Goal: Connect with others: Connect with others

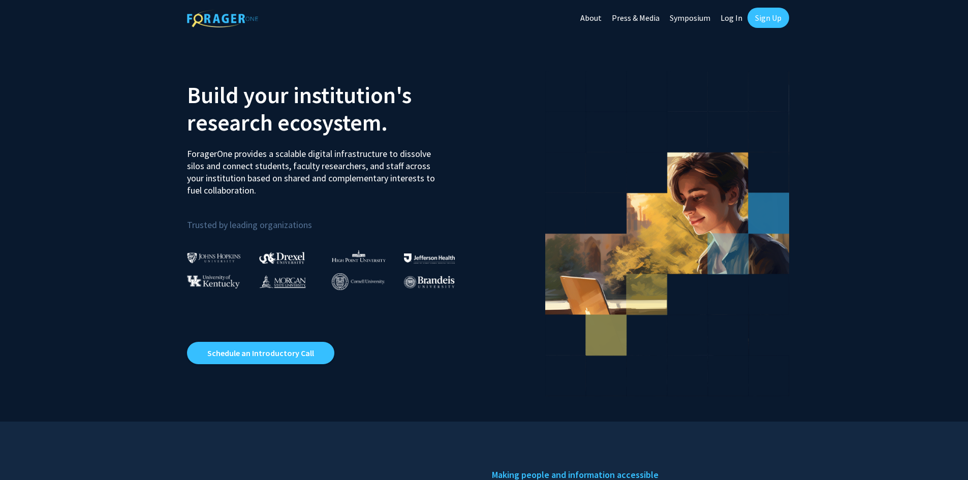
click at [765, 19] on link "Sign Up" at bounding box center [768, 18] width 42 height 20
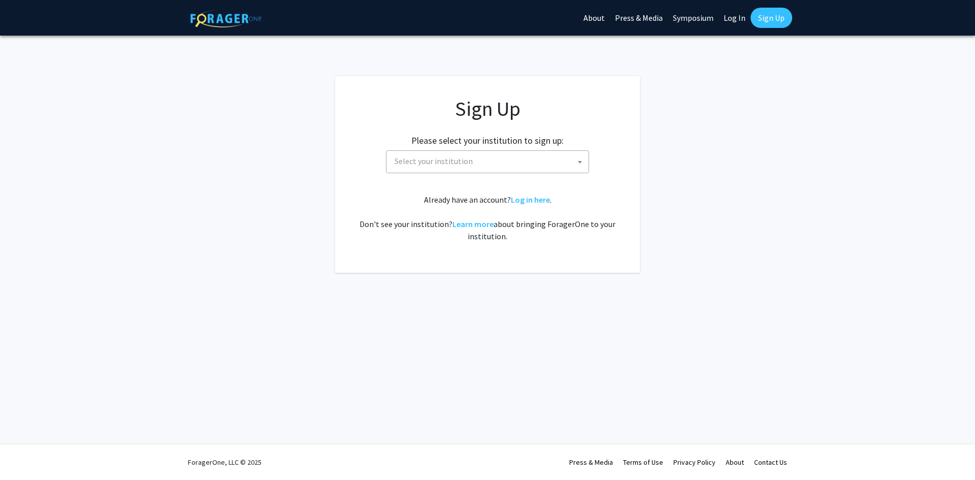
click at [529, 173] on div "Sign Up Please select your institution to sign up: [GEOGRAPHIC_DATA] [GEOGRAPHI…" at bounding box center [488, 170] width 264 height 146
click at [525, 157] on span "Select your institution" at bounding box center [490, 161] width 198 height 21
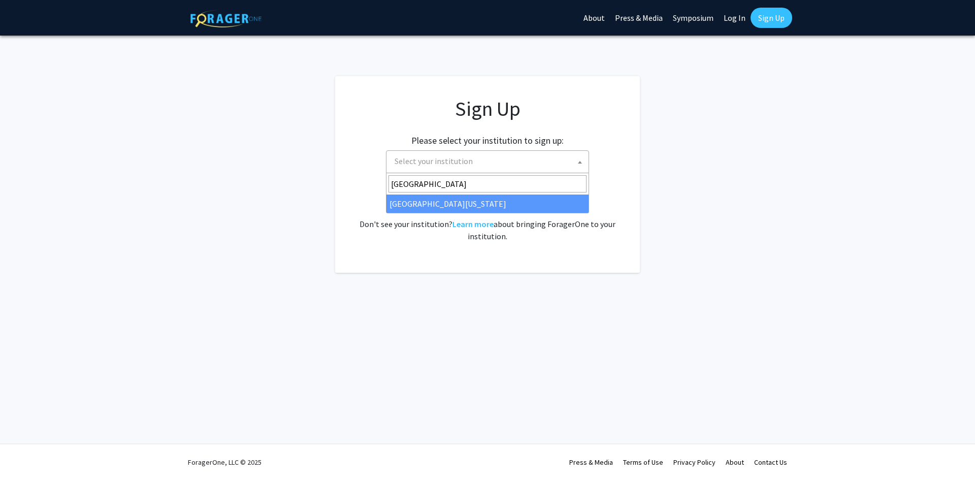
type input "[GEOGRAPHIC_DATA]"
drag, startPoint x: 467, startPoint y: 201, endPoint x: 471, endPoint y: 191, distance: 10.5
select select "33"
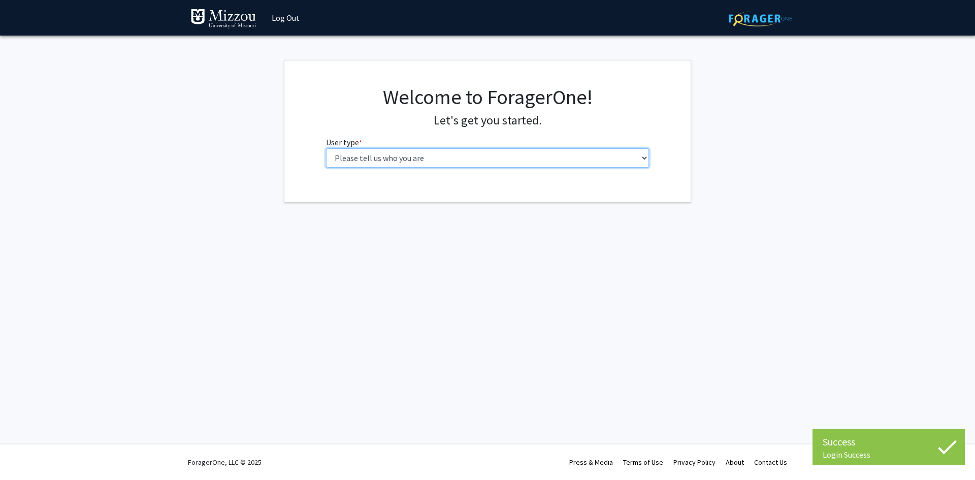
click at [392, 156] on select "Please tell us who you are Undergraduate Student Master's Student Doctoral Cand…" at bounding box center [488, 157] width 324 height 19
select select "1: undergrad"
click at [326, 148] on select "Please tell us who you are Undergraduate Student Master's Student Doctoral Cand…" at bounding box center [488, 157] width 324 height 19
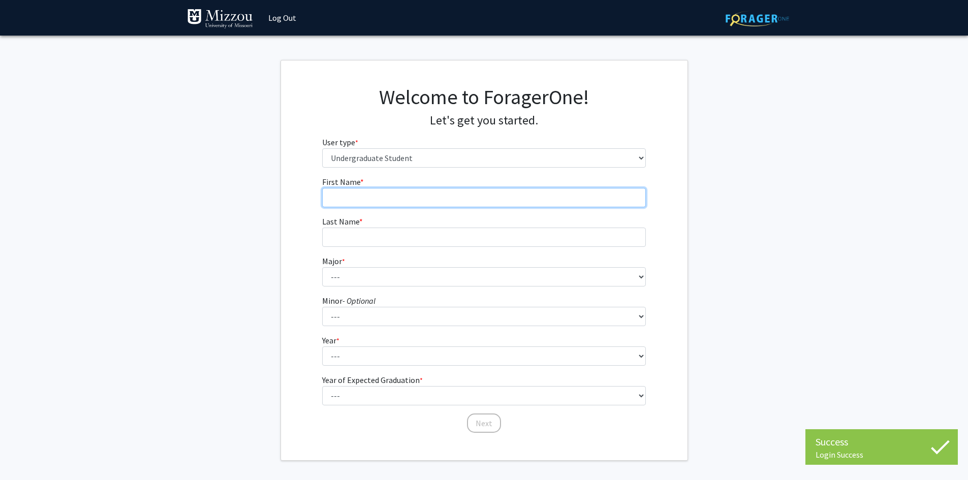
click at [388, 199] on input "First Name * required" at bounding box center [484, 197] width 324 height 19
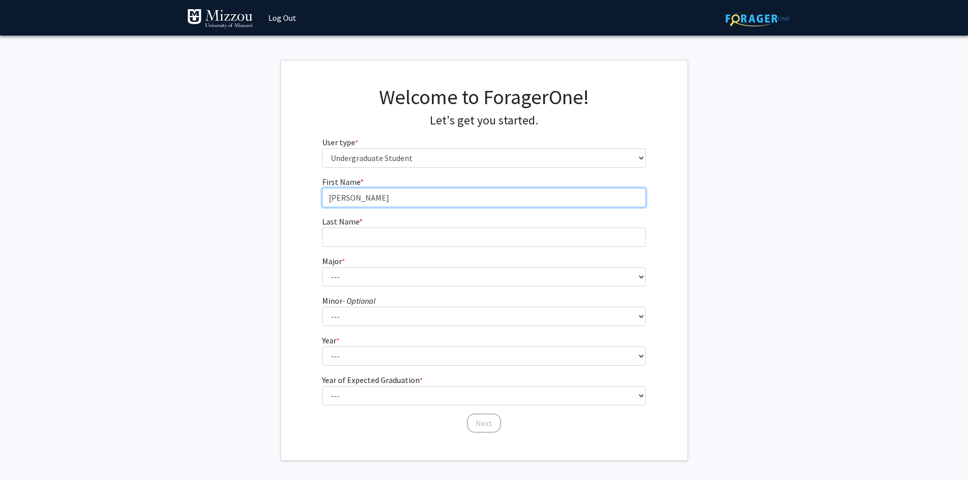
type input "Donnell"
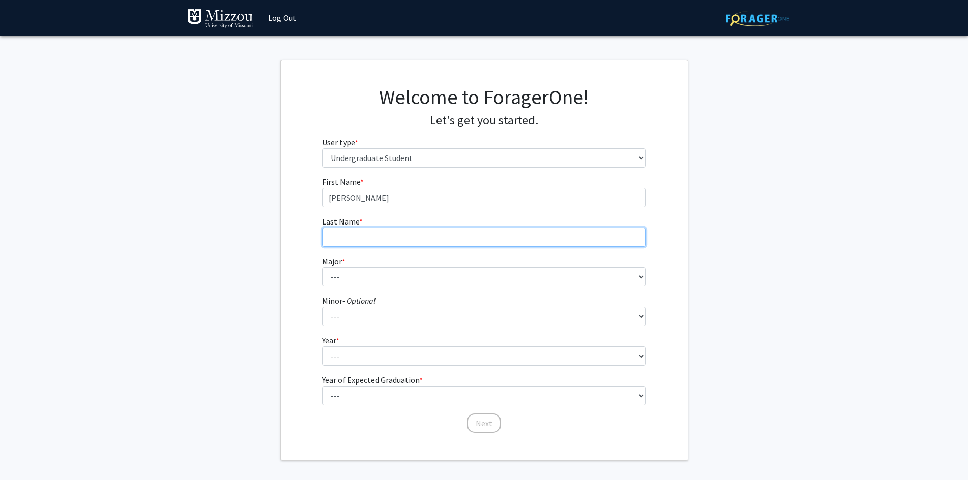
click at [374, 241] on input "Last Name * required" at bounding box center [484, 237] width 324 height 19
type input "Riley"
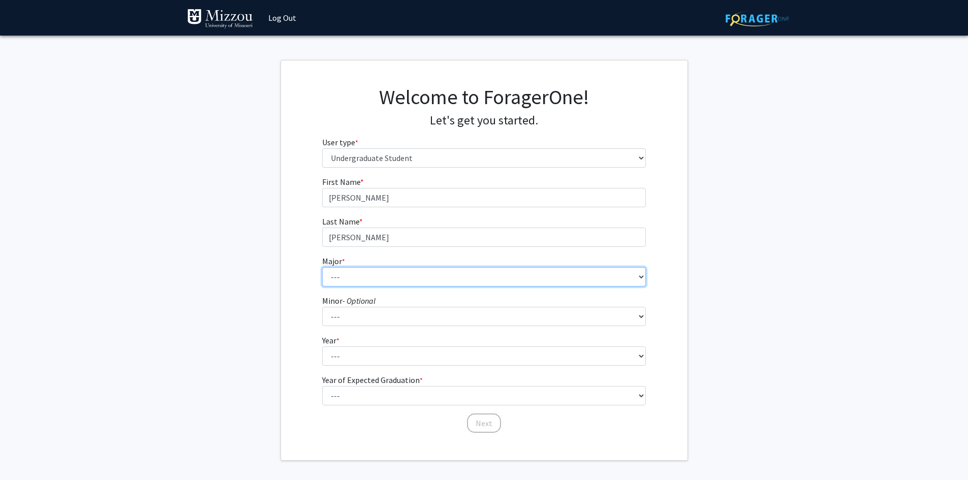
click at [566, 279] on select "--- Agribusiness Management Agricultural Education Agricultural Education: Comm…" at bounding box center [484, 276] width 324 height 19
select select "135: 2628"
click at [322, 267] on select "--- Agribusiness Management Agricultural Education Agricultural Education: Comm…" at bounding box center [484, 276] width 324 height 19
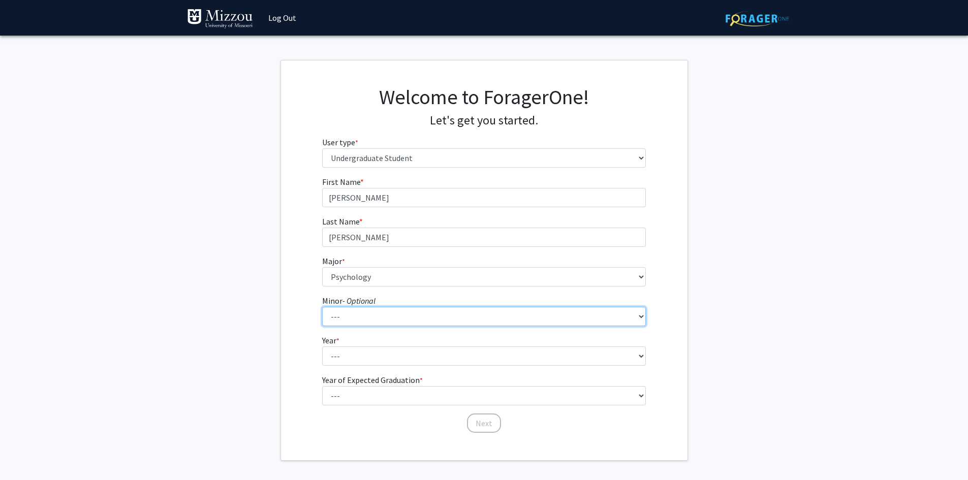
click at [410, 324] on select "--- Accountancy Aerospace Engineering Aerospace Studies Agribusiness Management…" at bounding box center [484, 316] width 324 height 19
click at [285, 254] on div "First Name * required Donnell Last Name * required Riley Major * required --- A…" at bounding box center [484, 305] width 406 height 258
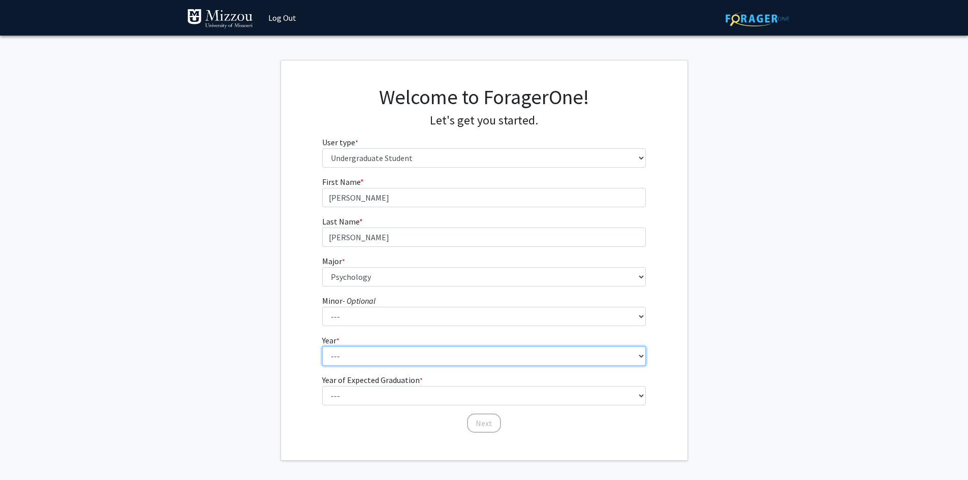
click at [364, 352] on select "--- First-year Sophomore Junior Senior Postbaccalaureate Certificate" at bounding box center [484, 355] width 324 height 19
select select "3: junior"
click at [322, 346] on select "--- First-year Sophomore Junior Senior Postbaccalaureate Certificate" at bounding box center [484, 355] width 324 height 19
click at [355, 362] on select "--- First-year Sophomore Junior Senior Postbaccalaureate Certificate" at bounding box center [484, 355] width 324 height 19
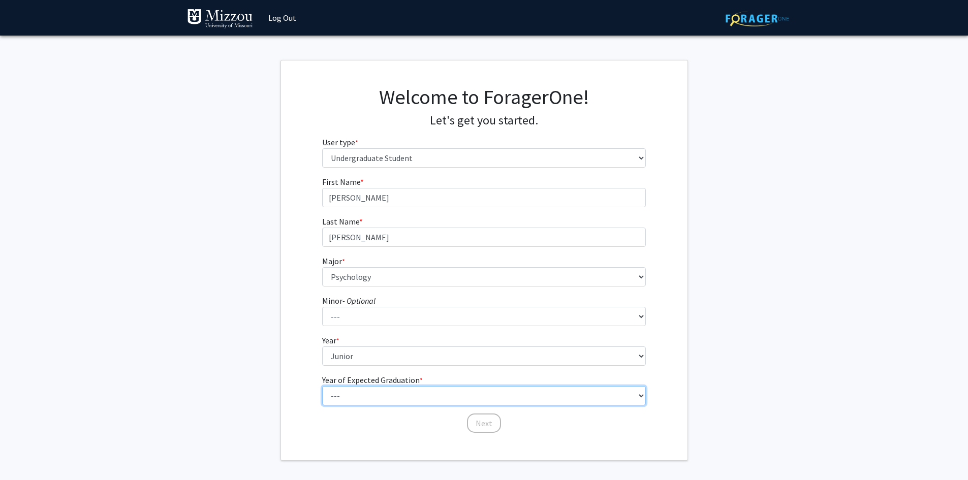
click at [365, 391] on select "--- 2025 2026 2027 2028 2029 2030 2031 2032 2033 2034" at bounding box center [484, 395] width 324 height 19
select select "3: 2027"
click at [322, 386] on select "--- 2025 2026 2027 2028 2029 2030 2031 2032 2033 2034" at bounding box center [484, 395] width 324 height 19
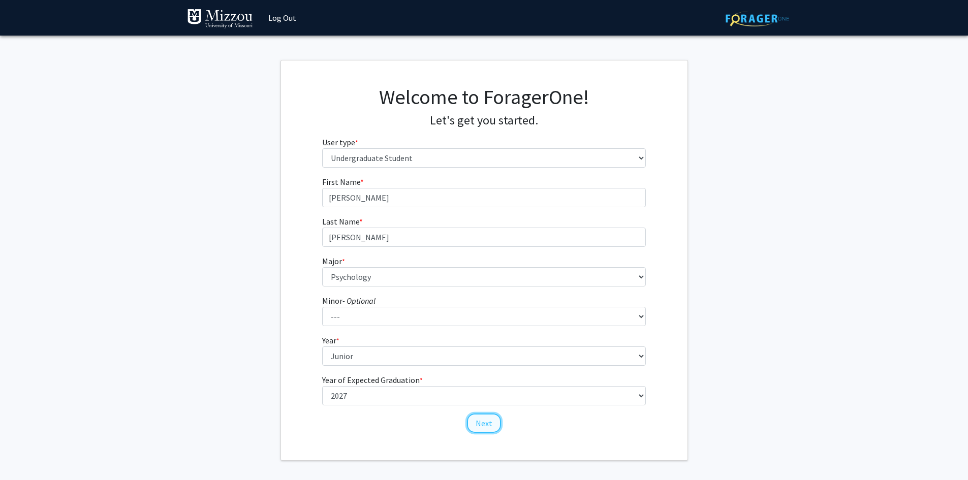
click at [469, 420] on button "Next" at bounding box center [484, 423] width 34 height 19
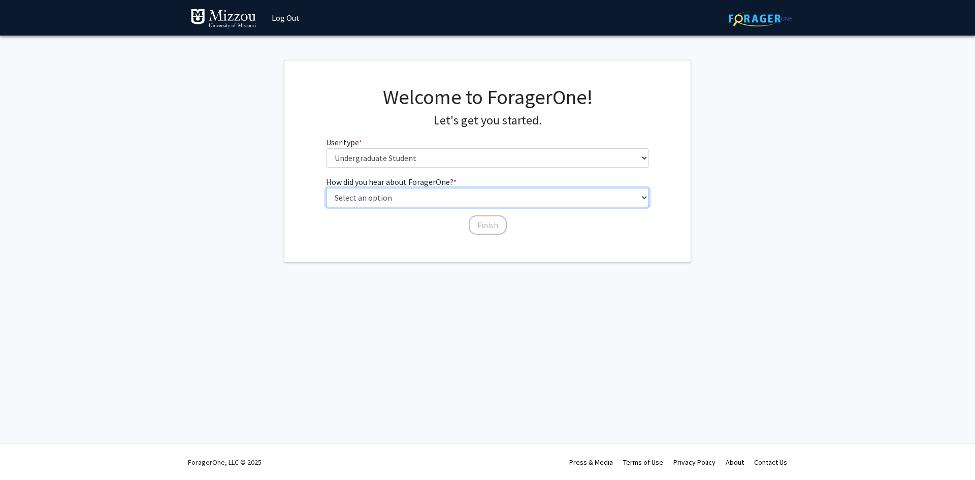
click at [377, 197] on select "Select an option Peer/student recommendation Faculty/staff recommendation Unive…" at bounding box center [488, 197] width 324 height 19
select select "2: faculty_recommendation"
click at [326, 188] on select "Select an option Peer/student recommendation Faculty/staff recommendation Unive…" at bounding box center [488, 197] width 324 height 19
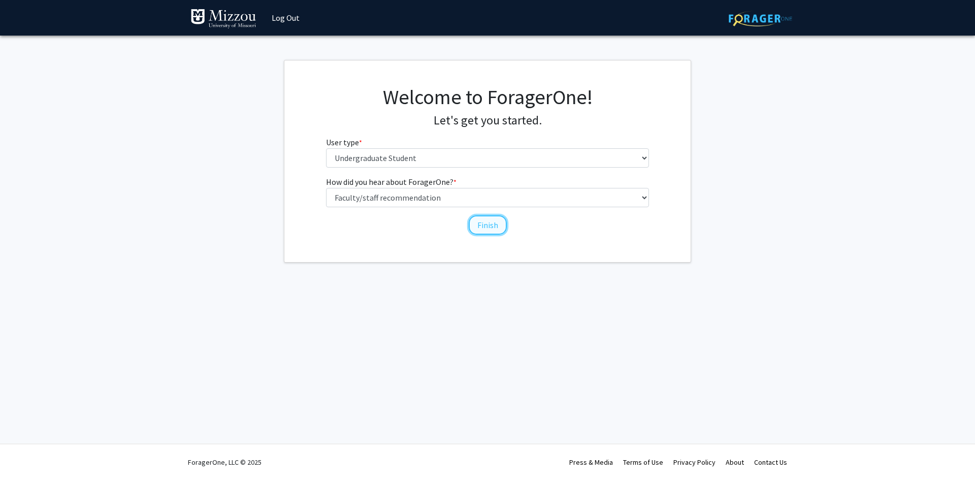
click at [489, 223] on button "Finish" at bounding box center [488, 224] width 38 height 19
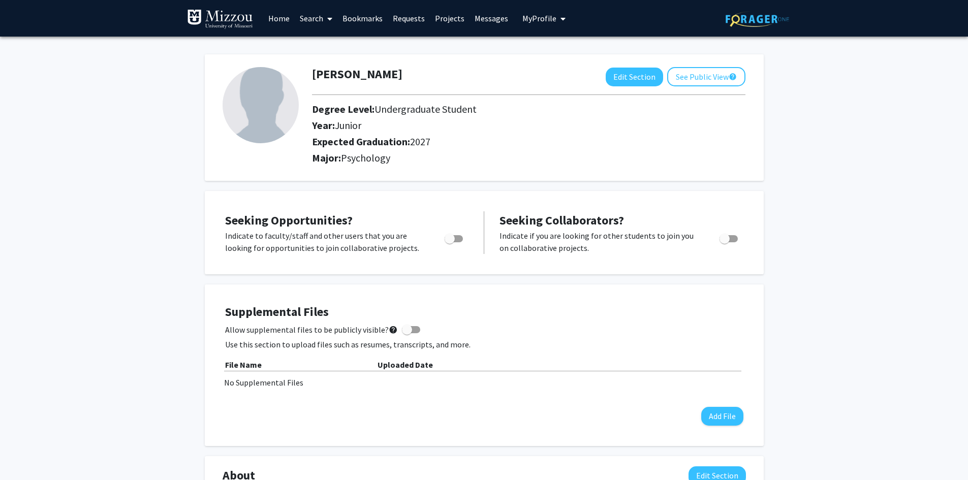
click at [303, 14] on link "Search" at bounding box center [316, 19] width 43 height 36
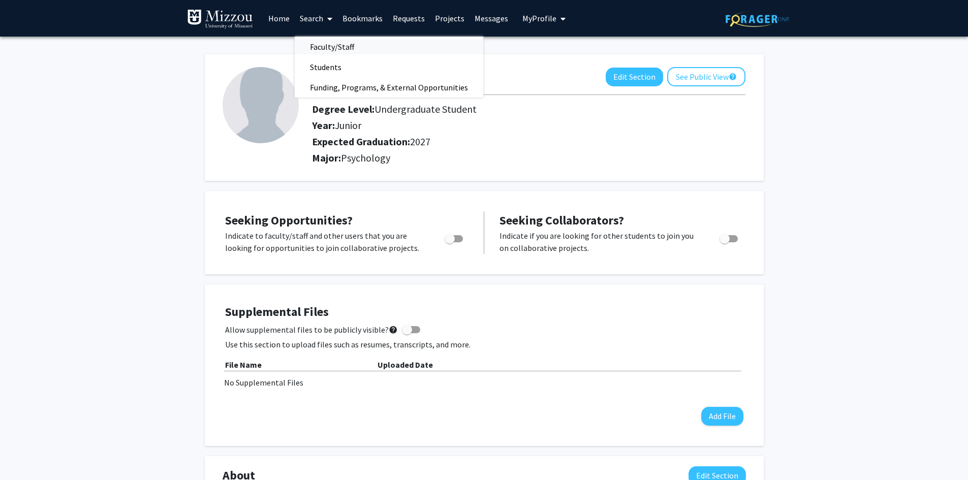
click at [328, 49] on span "Faculty/Staff" at bounding box center [332, 47] width 75 height 20
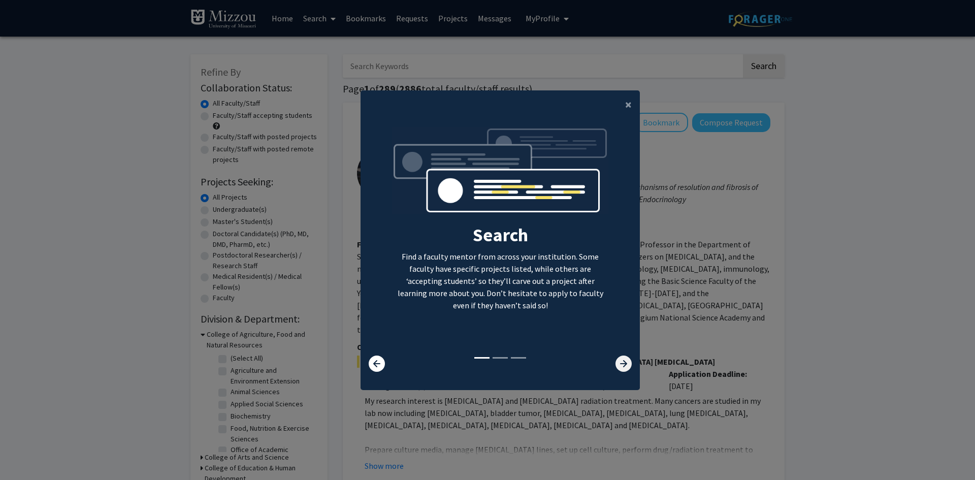
click at [622, 358] on icon at bounding box center [624, 364] width 16 height 16
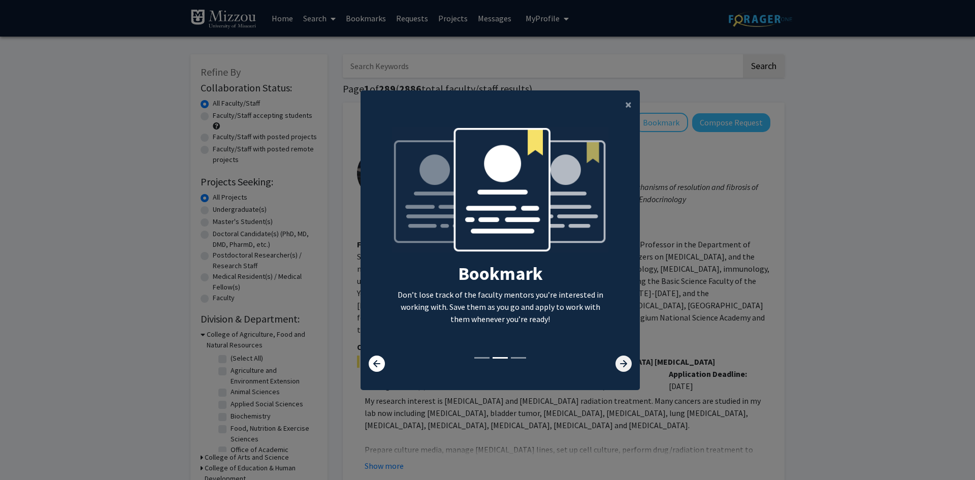
click at [622, 358] on icon at bounding box center [624, 364] width 16 height 16
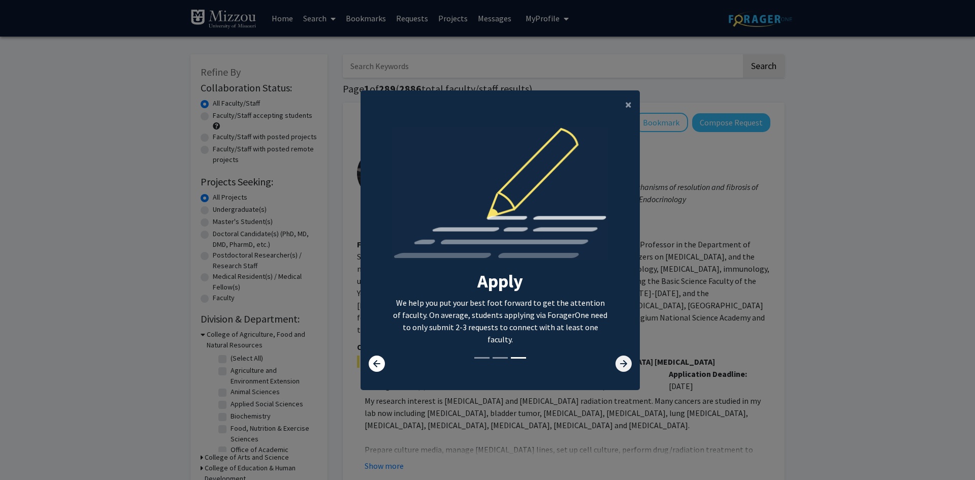
click at [625, 359] on icon at bounding box center [624, 364] width 16 height 16
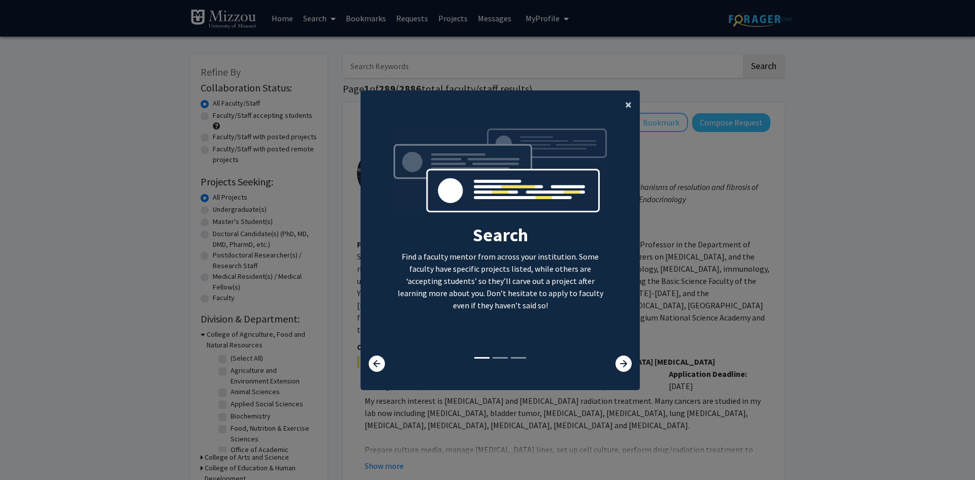
click at [625, 108] on span "×" at bounding box center [628, 105] width 7 height 16
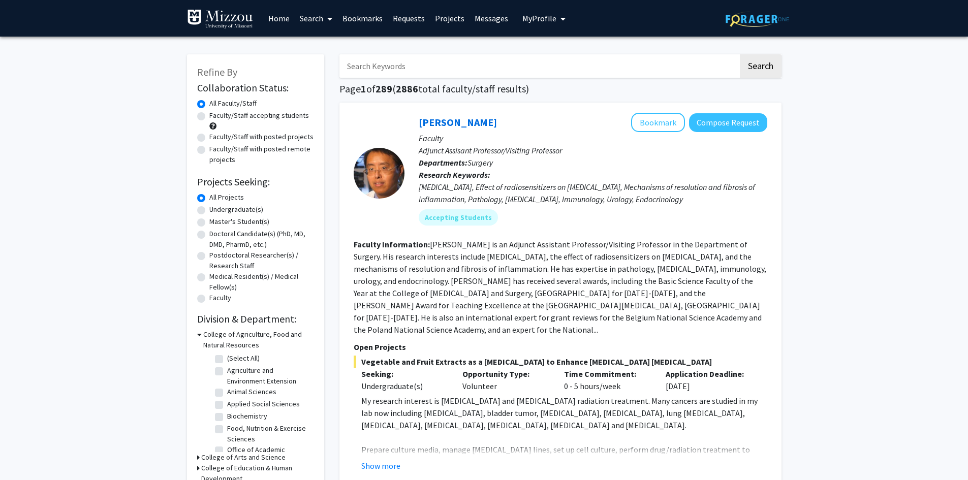
click at [484, 75] on input "Search Keywords" at bounding box center [538, 65] width 399 height 23
paste input "Ellis-Kalton's"
type input "Dr. Ellis-Kalton's"
click at [773, 64] on button "Search" at bounding box center [761, 65] width 42 height 23
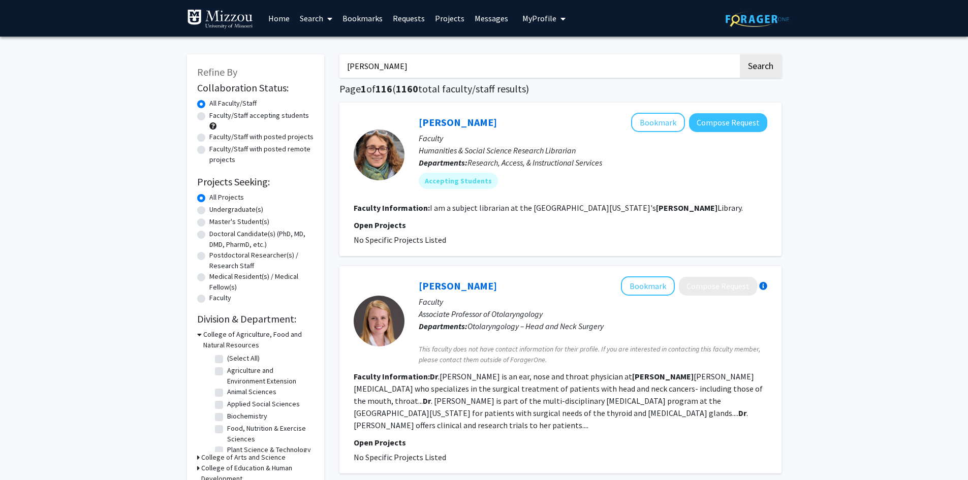
click at [266, 113] on label "Faculty/Staff accepting students" at bounding box center [259, 115] width 100 height 11
click at [209, 117] on label "Faculty/Staff accepting students" at bounding box center [259, 115] width 100 height 11
click at [209, 117] on input "Faculty/Staff accepting students" at bounding box center [212, 113] width 7 height 7
radio input "true"
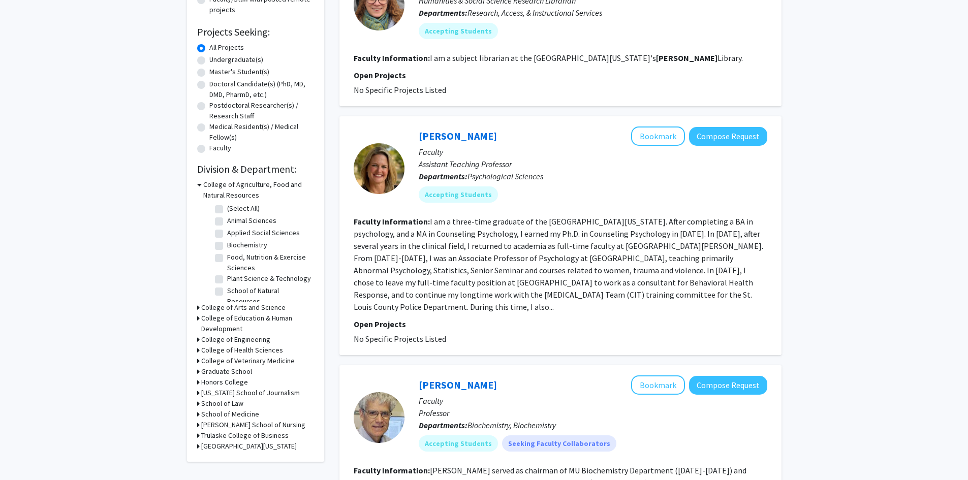
scroll to position [152, 0]
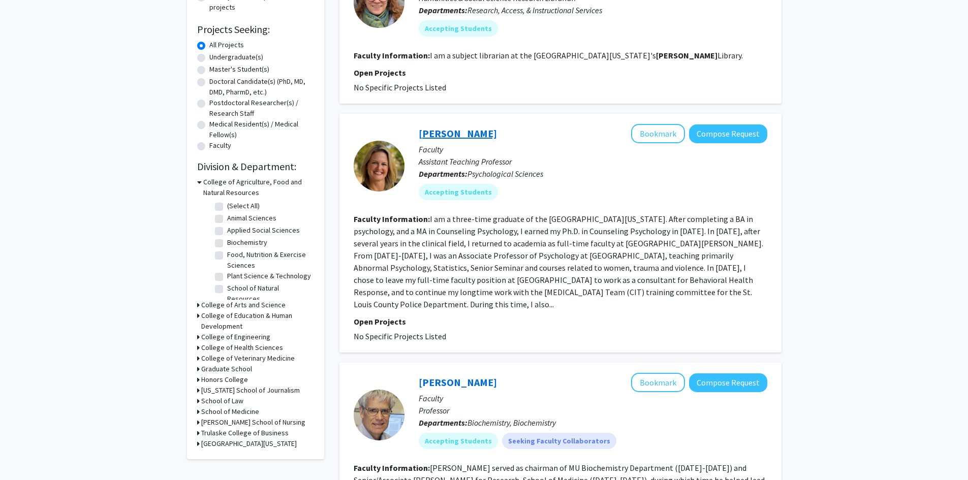
click at [428, 135] on link "Carrie Ellis-Kalton" at bounding box center [458, 133] width 78 height 13
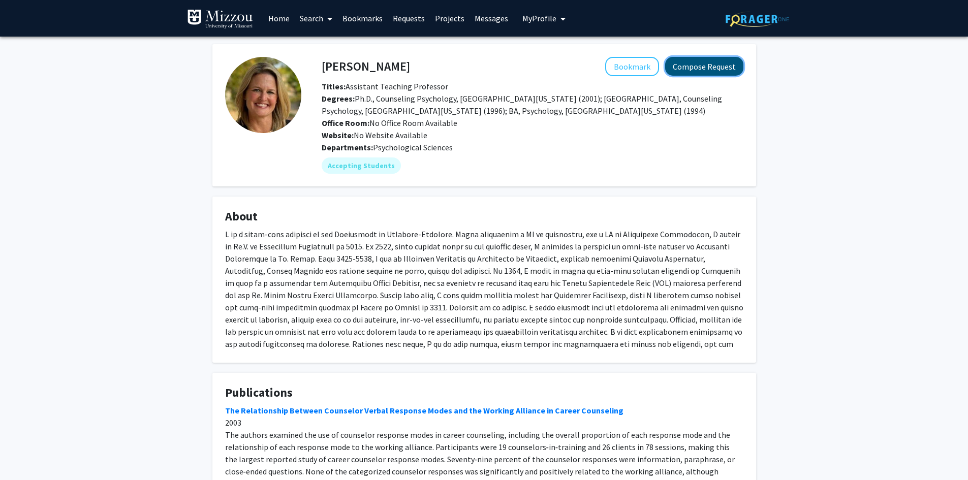
click at [676, 65] on button "Compose Request" at bounding box center [704, 66] width 78 height 19
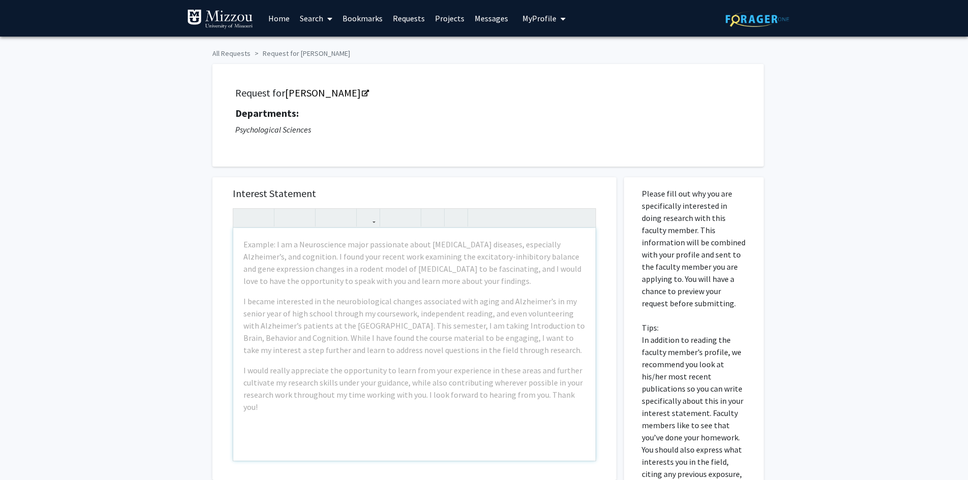
scroll to position [51, 0]
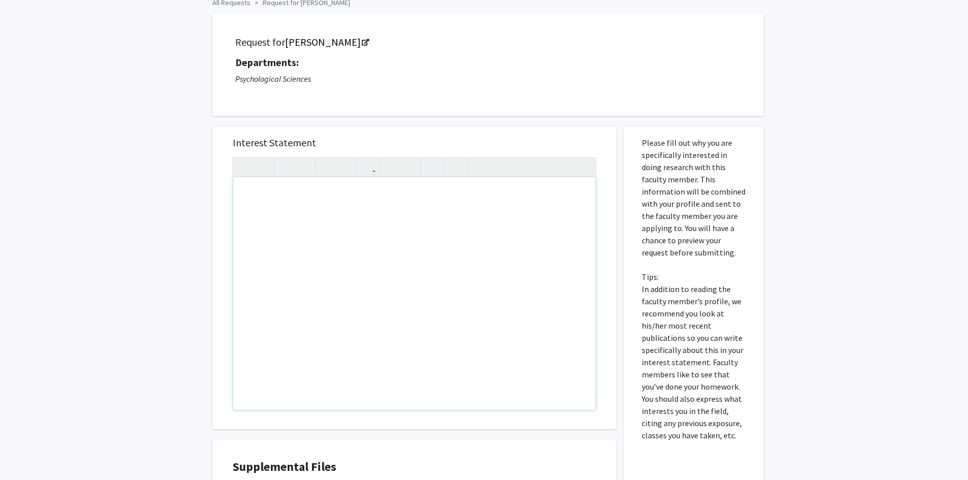
click at [378, 218] on div "Note to users with screen readers: Please press Alt+0 or Option+0 to deactivate…" at bounding box center [414, 293] width 362 height 233
click at [578, 201] on div "This is Donnell Riley and I'm completing this assignment for PSCH-1030 Explorin…" at bounding box center [414, 293] width 362 height 233
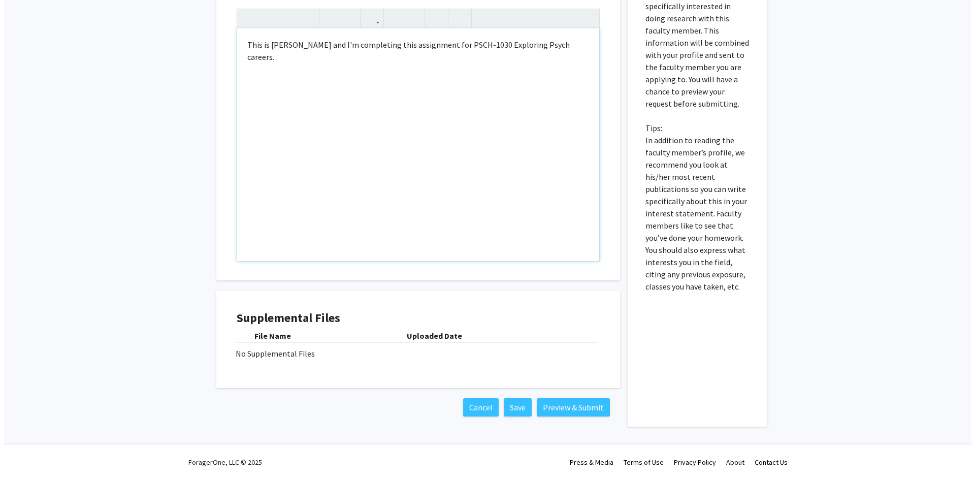
scroll to position [149, 0]
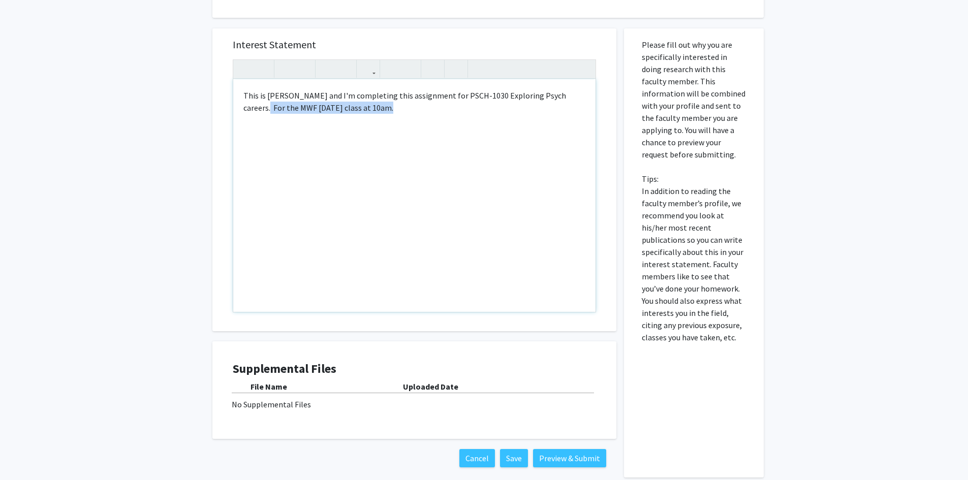
drag, startPoint x: 567, startPoint y: 96, endPoint x: 583, endPoint y: 125, distance: 33.6
click at [583, 125] on div "This is Donnell Riley and I'm completing this assignment for PSCH-1030 Explorin…" at bounding box center [414, 195] width 362 height 233
type textarea "This is Donnell Riley and I'm completing this assignment for PSCH-1030 Explorin…"
click at [549, 459] on button "Preview & Submit" at bounding box center [569, 458] width 73 height 18
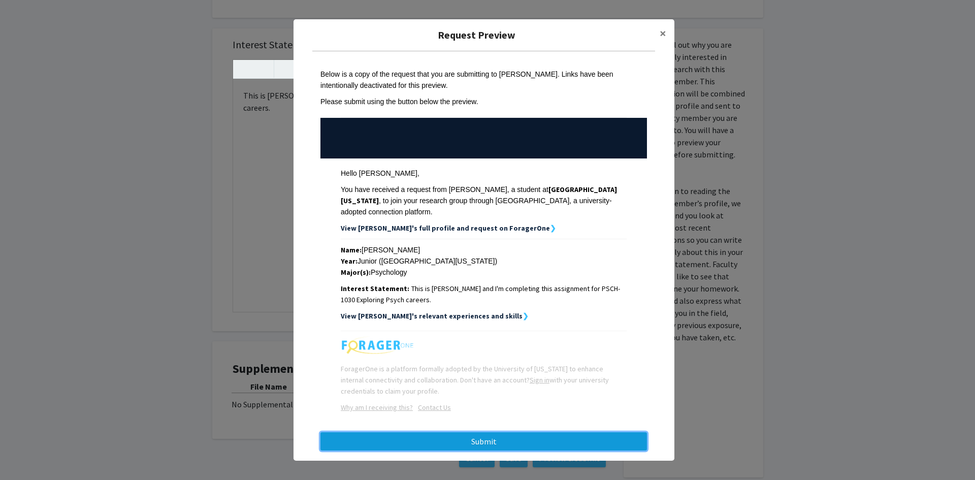
click at [511, 432] on button "Submit" at bounding box center [484, 441] width 327 height 18
